Goal: Task Accomplishment & Management: Manage account settings

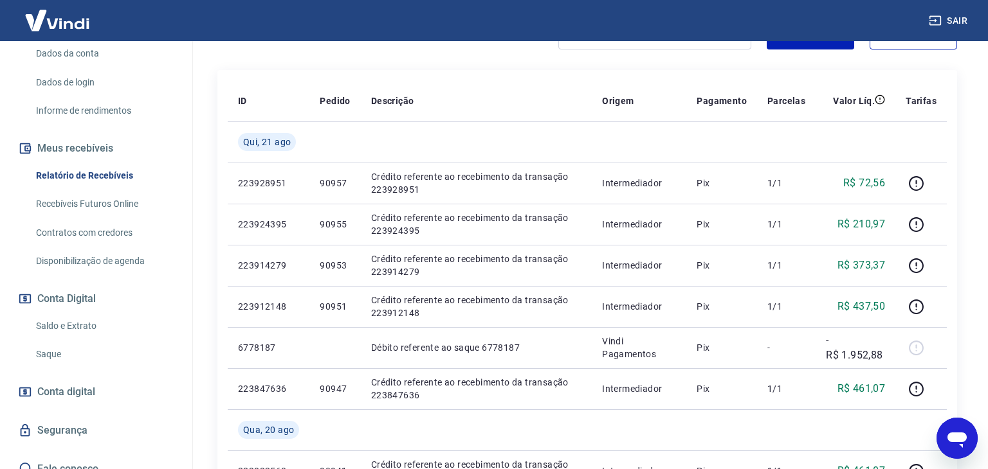
scroll to position [201, 0]
click at [47, 343] on link "Saque" at bounding box center [104, 355] width 146 height 26
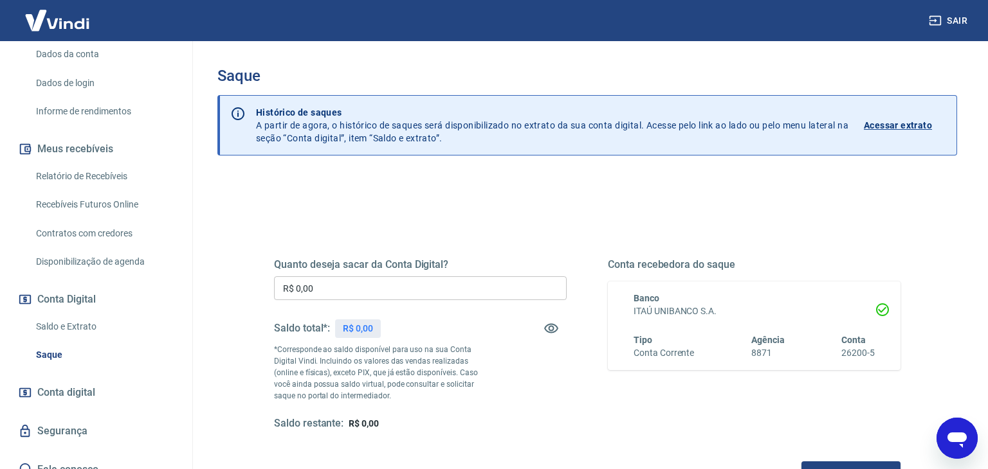
click at [379, 289] on input "R$ 0,00" at bounding box center [420, 289] width 293 height 24
click at [445, 292] on input "R$ 0,00" at bounding box center [420, 289] width 293 height 24
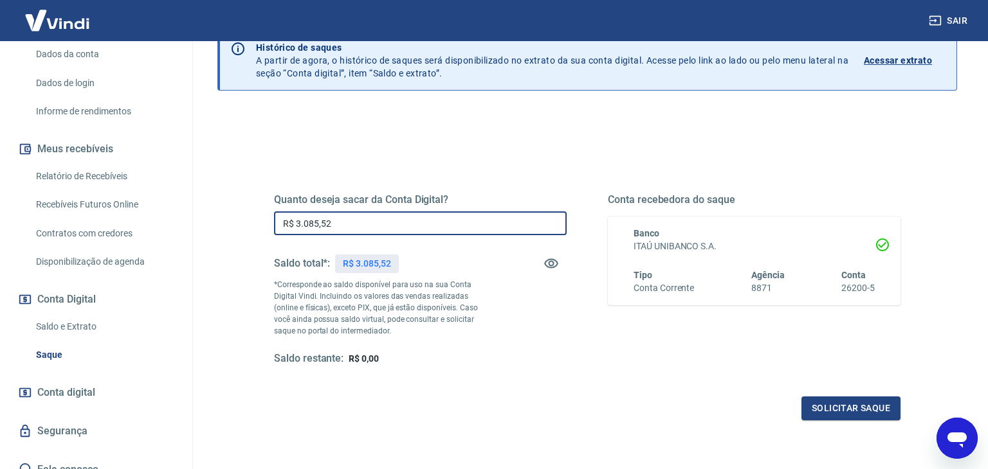
scroll to position [69, 0]
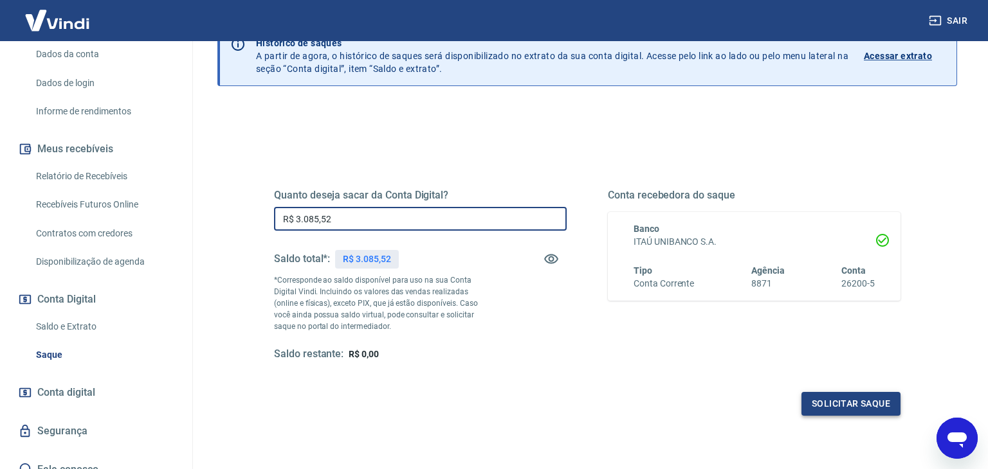
type input "R$ 3.085,52"
click at [844, 395] on button "Solicitar saque" at bounding box center [850, 404] width 99 height 24
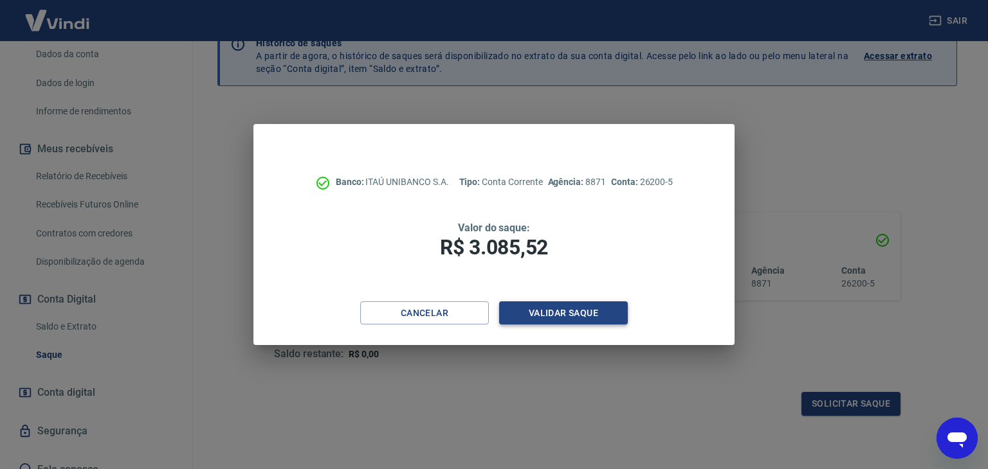
click at [574, 311] on button "Validar saque" at bounding box center [563, 314] width 129 height 24
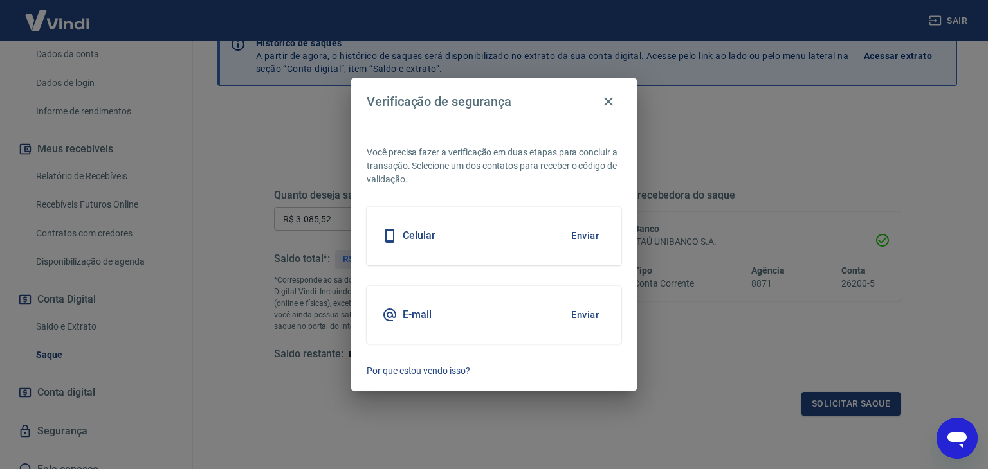
click at [590, 235] on button "Enviar" at bounding box center [585, 235] width 42 height 27
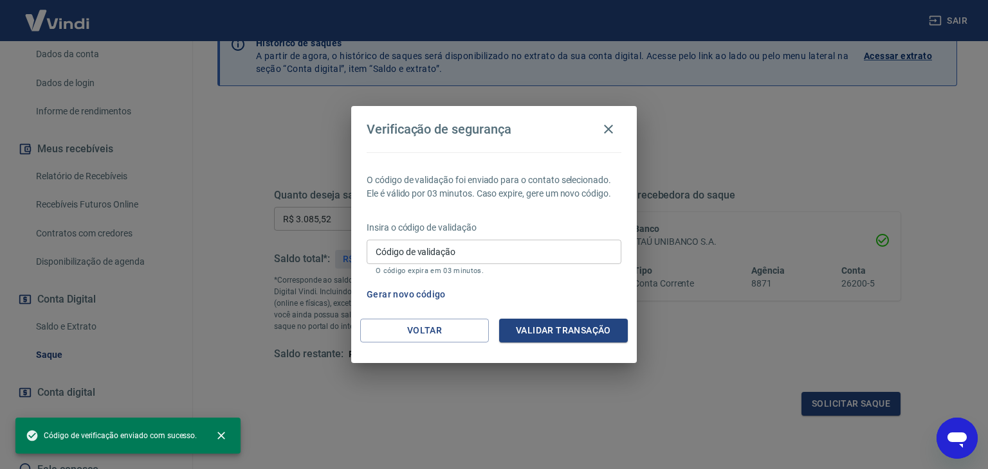
click at [485, 250] on input "Código de validação" at bounding box center [494, 252] width 255 height 24
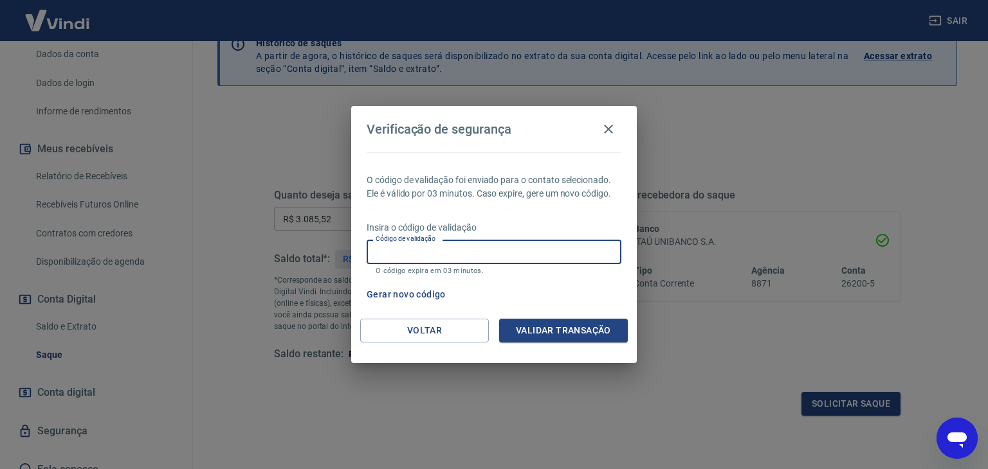
click at [412, 293] on button "Gerar novo código" at bounding box center [405, 295] width 89 height 24
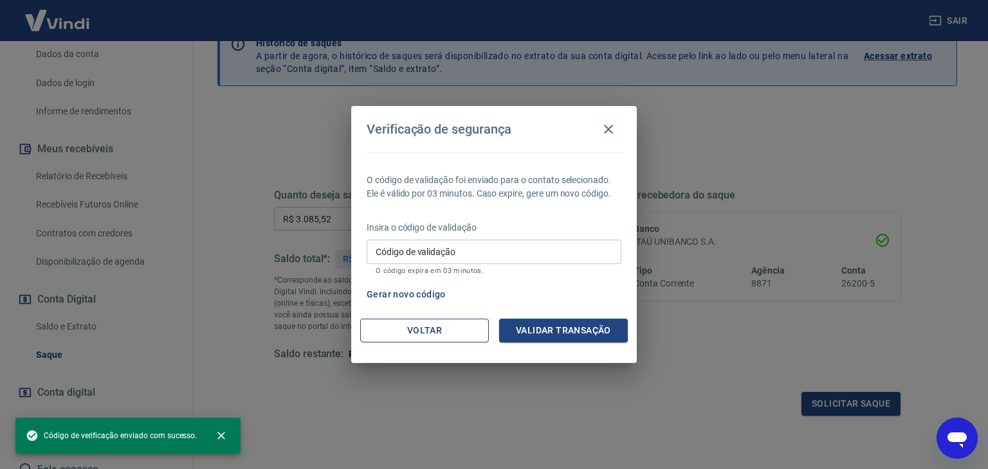
click at [450, 335] on button "Voltar" at bounding box center [424, 331] width 129 height 24
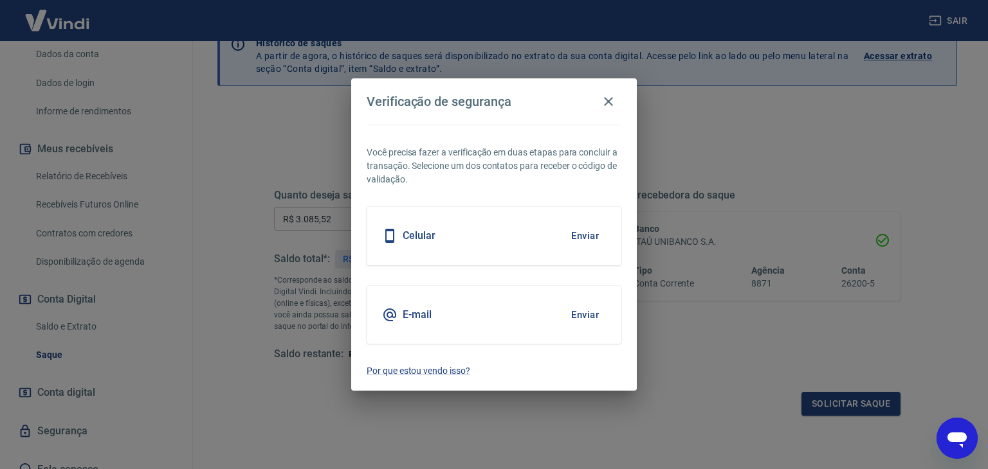
click at [583, 313] on button "Enviar" at bounding box center [585, 315] width 42 height 27
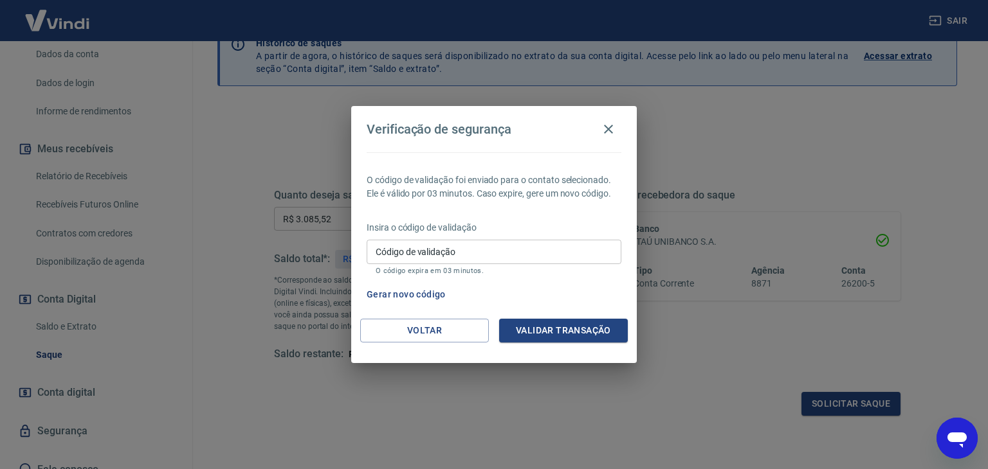
click at [572, 258] on input "Código de validação" at bounding box center [494, 252] width 255 height 24
type input "582886"
click at [546, 328] on button "Validar transação" at bounding box center [563, 331] width 129 height 24
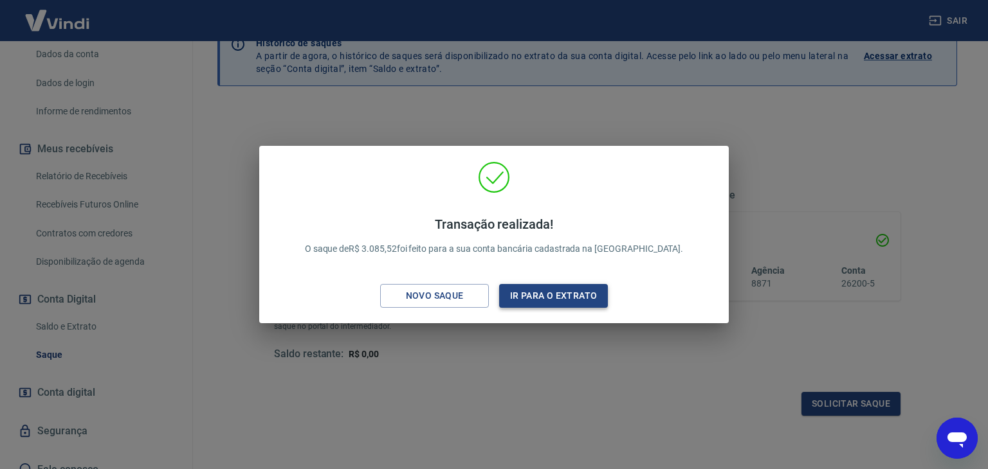
click at [530, 291] on button "Ir para o extrato" at bounding box center [553, 296] width 109 height 24
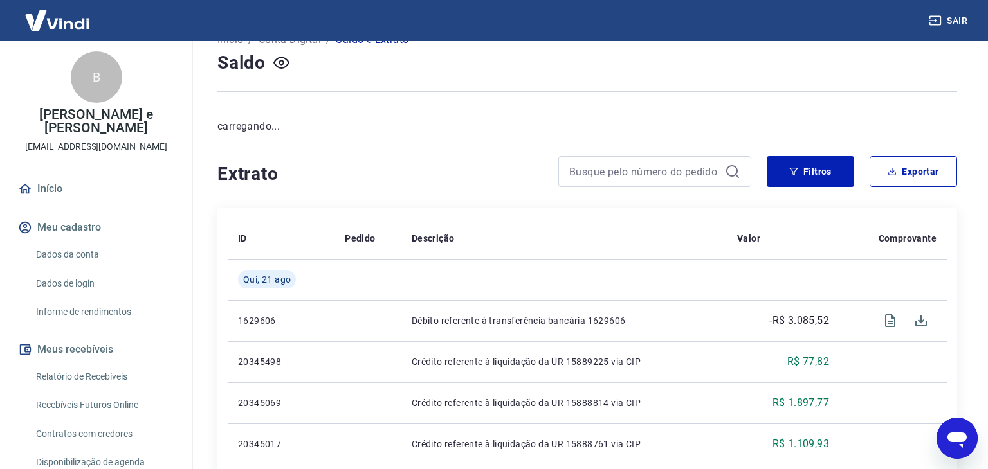
scroll to position [136, 0]
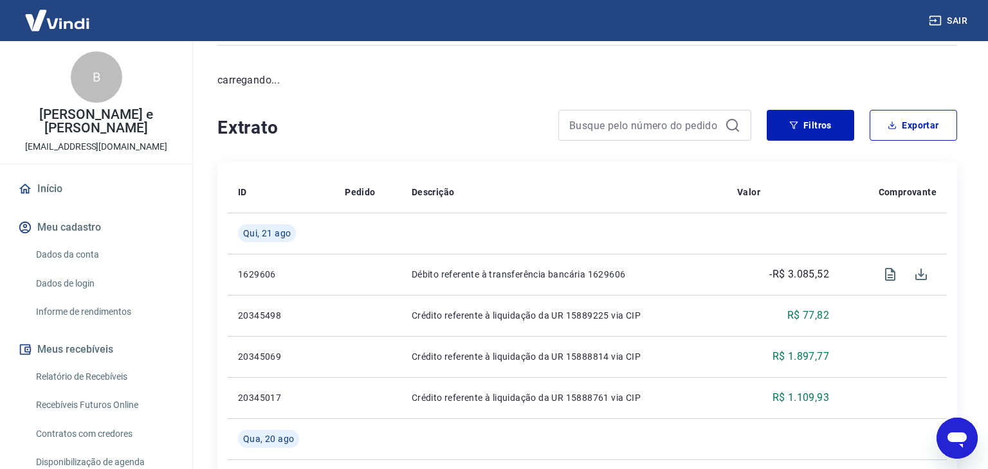
click at [109, 364] on link "Relatório de Recebíveis" at bounding box center [104, 377] width 146 height 26
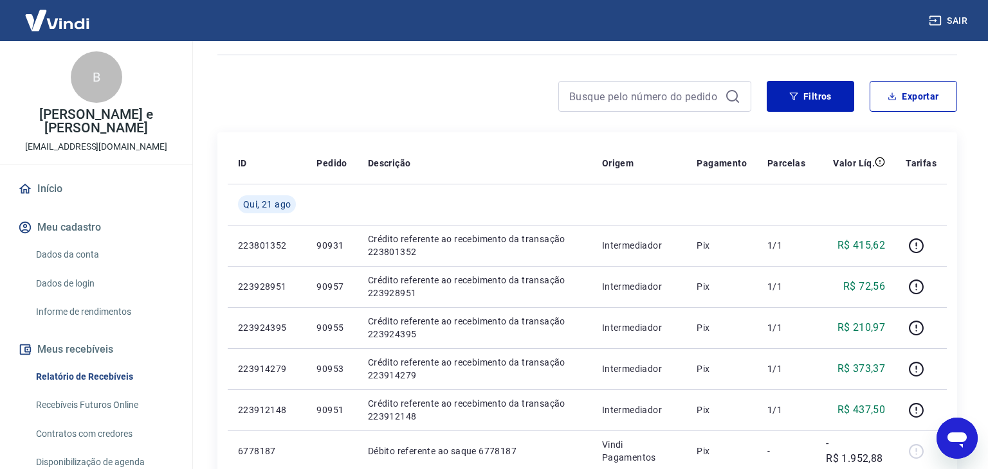
scroll to position [143, 0]
